Goal: Task Accomplishment & Management: Manage account settings

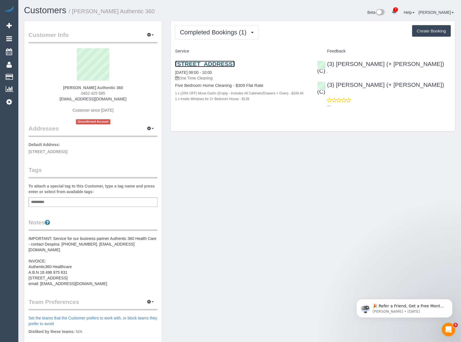
click at [182, 63] on link "[STREET_ADDRESS]" at bounding box center [205, 64] width 60 height 6
click at [88, 281] on pre "IMPORTANT: Service for our business partner Authentic 360 Health Care - contact…" at bounding box center [93, 261] width 129 height 51
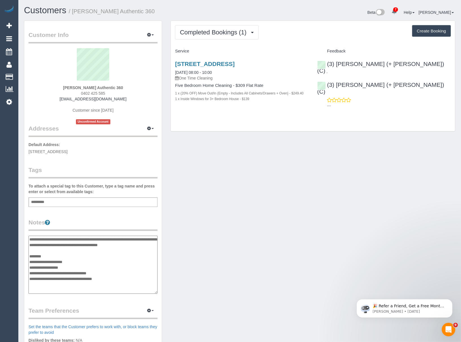
drag, startPoint x: 117, startPoint y: 285, endPoint x: 42, endPoint y: 286, distance: 75.4
click at [42, 286] on textarea "**********" at bounding box center [93, 265] width 129 height 58
drag, startPoint x: 106, startPoint y: 278, endPoint x: 30, endPoint y: 277, distance: 75.7
click at [30, 277] on textarea "**********" at bounding box center [93, 265] width 129 height 58
drag, startPoint x: 173, startPoint y: 60, endPoint x: 193, endPoint y: 69, distance: 22.0
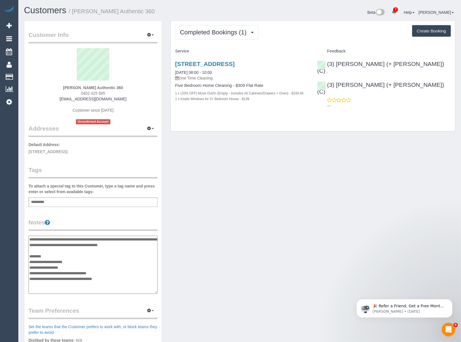
click at [193, 69] on div "[STREET_ADDRESS] [DATE] 08:00 - 10:00 One Time Cleaning Five Bedroom Home Clean…" at bounding box center [242, 84] width 142 height 57
copy link "[STREET_ADDRESS]"
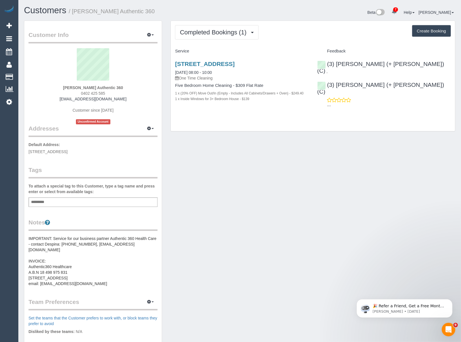
click at [76, 260] on pre "IMPORTANT: Service for our business partner Authentic 360 Health Care - contact…" at bounding box center [93, 261] width 129 height 51
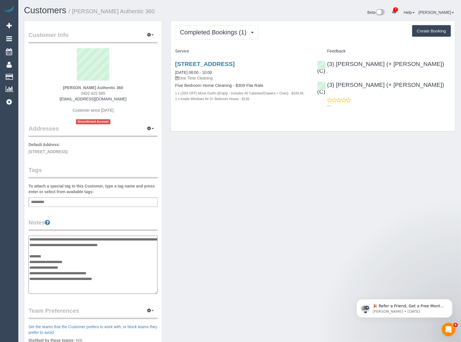
drag, startPoint x: 71, startPoint y: 273, endPoint x: 25, endPoint y: 273, distance: 46.6
click at [25, 273] on div "Customer Info Edit Contact Info Send Message Email Preferences Special Sales Ta…" at bounding box center [92, 233] width 137 height 424
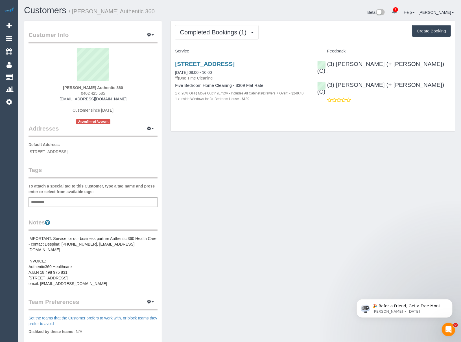
click at [67, 263] on pre "IMPORTANT: Service for our business partner Authentic 360 Health Care - contact…" at bounding box center [93, 261] width 129 height 51
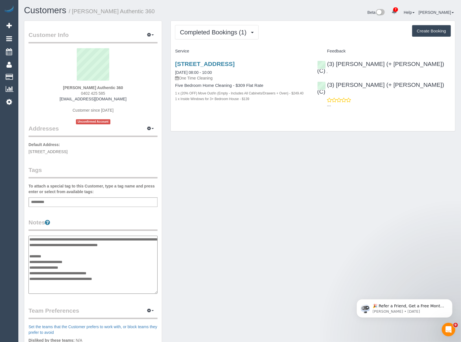
drag, startPoint x: 70, startPoint y: 274, endPoint x: 31, endPoint y: 273, distance: 39.5
click at [31, 273] on textarea "**********" at bounding box center [93, 265] width 129 height 58
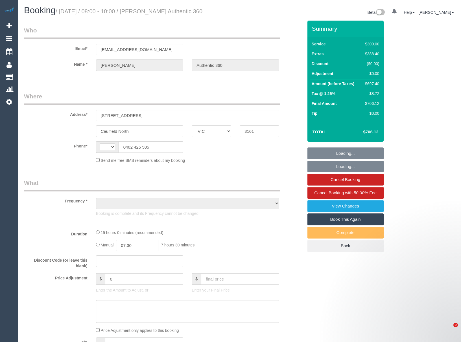
select select "VIC"
select select "string:AU"
select select "object:588"
select select "number:28"
select select "number:17"
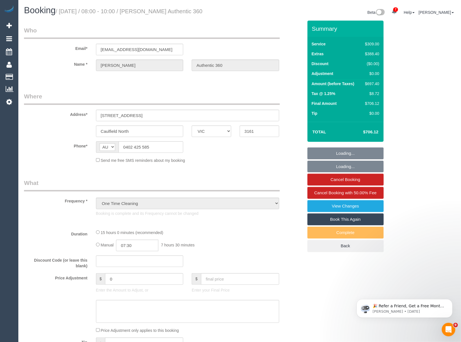
select select "number:18"
select select "number:25"
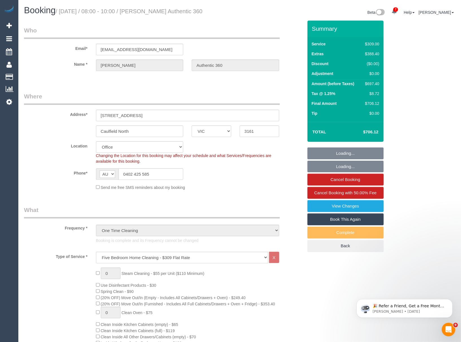
select select "object:2123"
